Goal: Information Seeking & Learning: Find specific fact

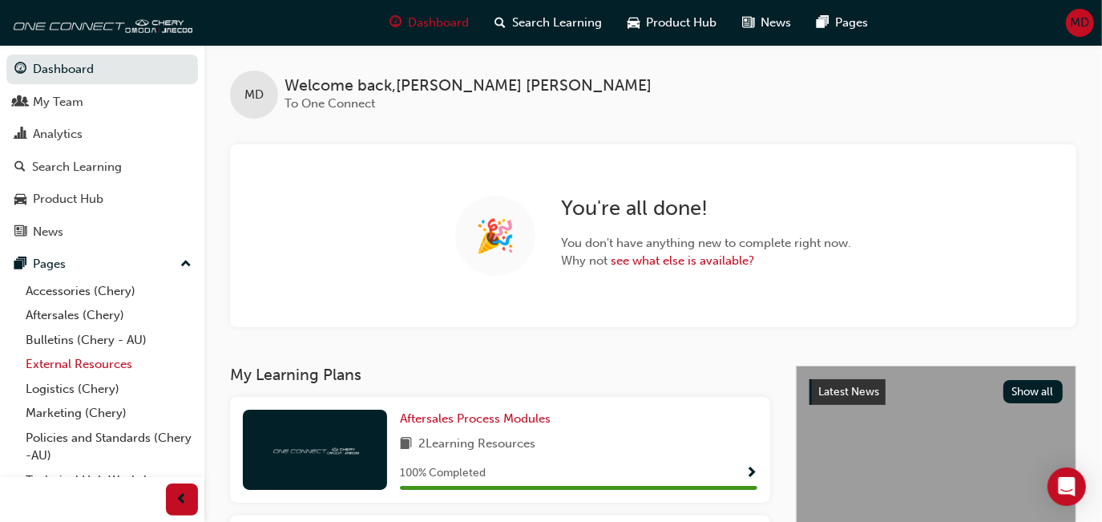
click at [115, 359] on link "External Resources" at bounding box center [108, 364] width 179 height 25
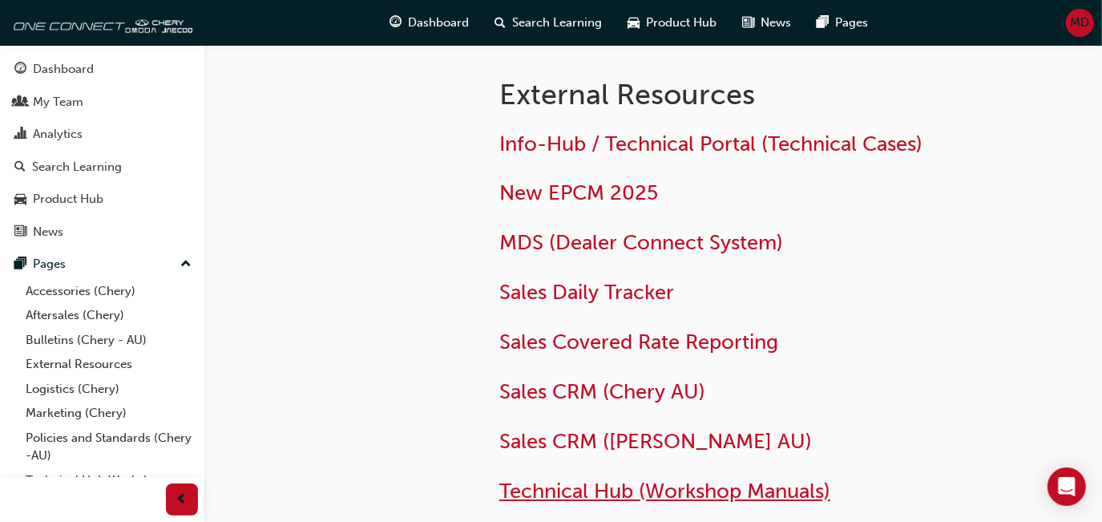
click at [717, 499] on span "Technical Hub (Workshop Manuals)" at bounding box center [664, 490] width 331 height 25
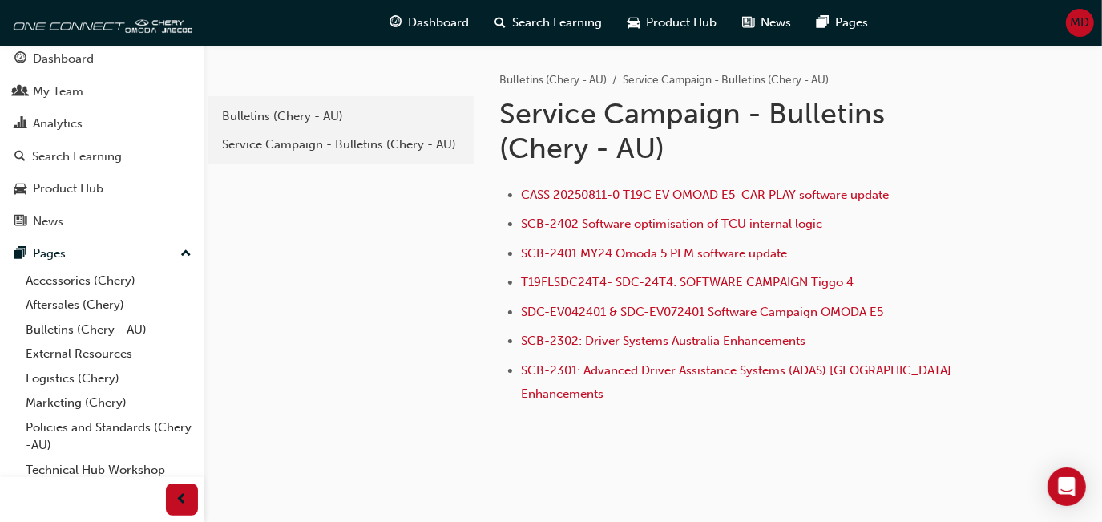
scroll to position [13, 0]
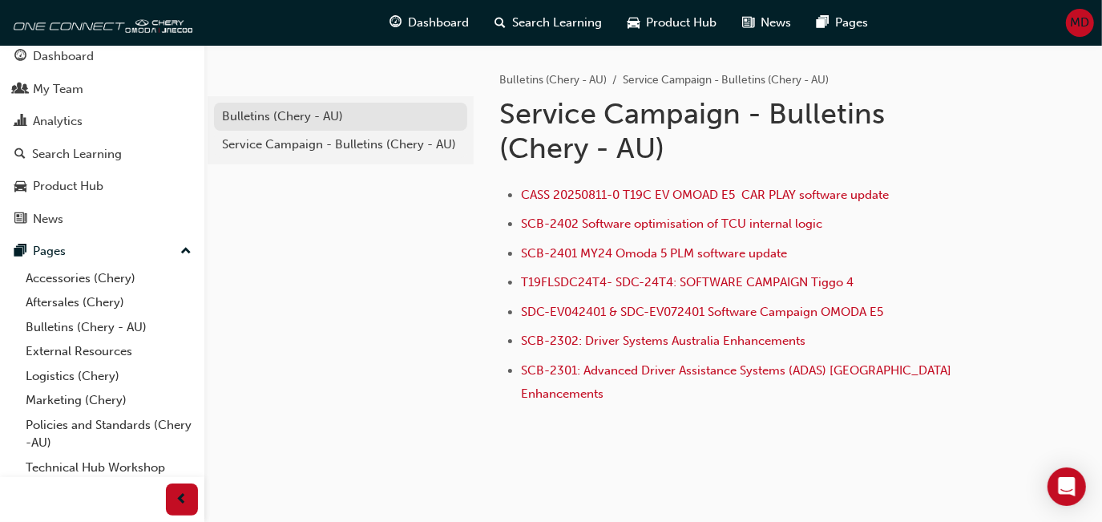
click at [262, 123] on div "Bulletins (Chery - AU)" at bounding box center [340, 116] width 237 height 18
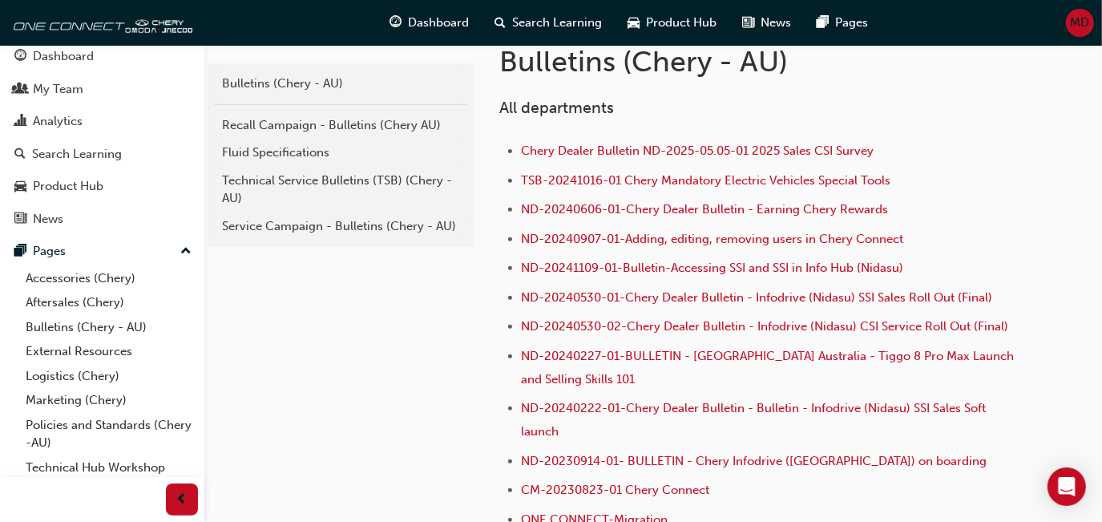
scroll to position [334, 0]
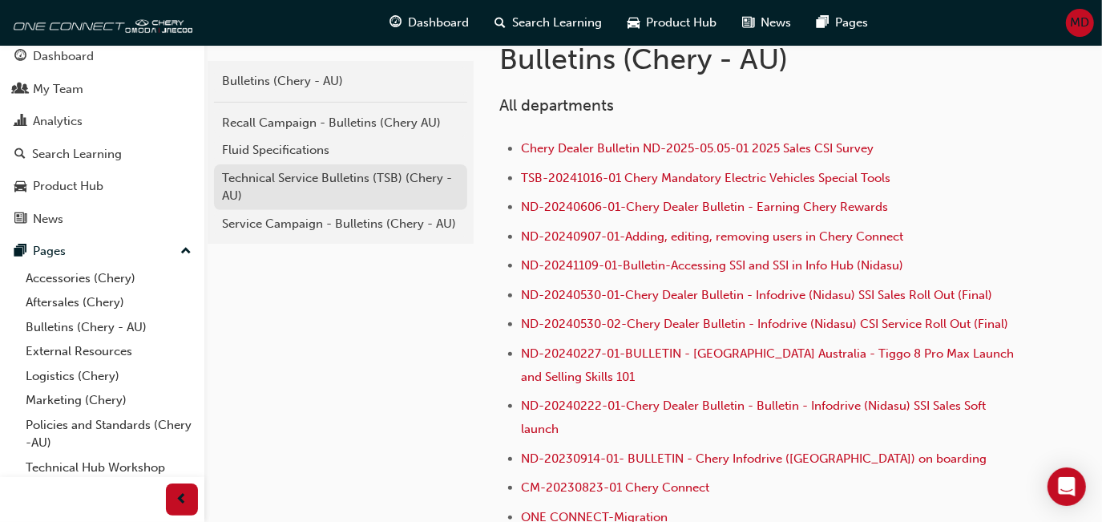
click at [282, 185] on div "Technical Service Bulletins (TSB) (Chery - AU)" at bounding box center [340, 187] width 237 height 36
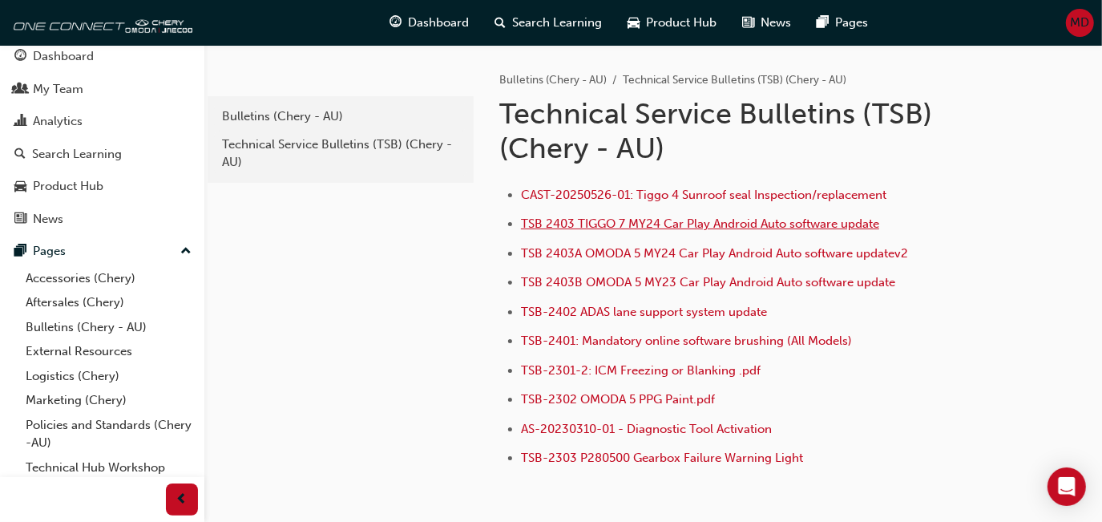
click at [600, 227] on span "TSB 2403 TIGGO 7 MY24 Car Play Android Auto software update" at bounding box center [700, 223] width 358 height 14
